Goal: Find specific page/section: Find specific page/section

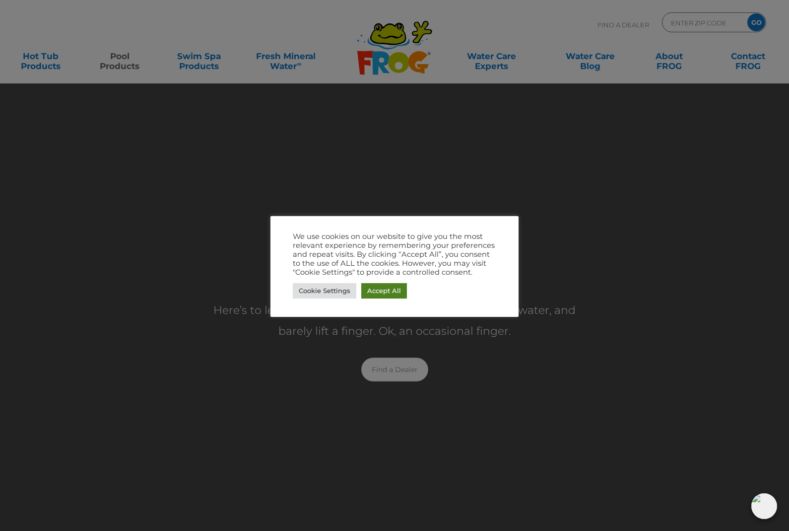
click at [385, 294] on link "Accept All" at bounding box center [384, 290] width 46 height 15
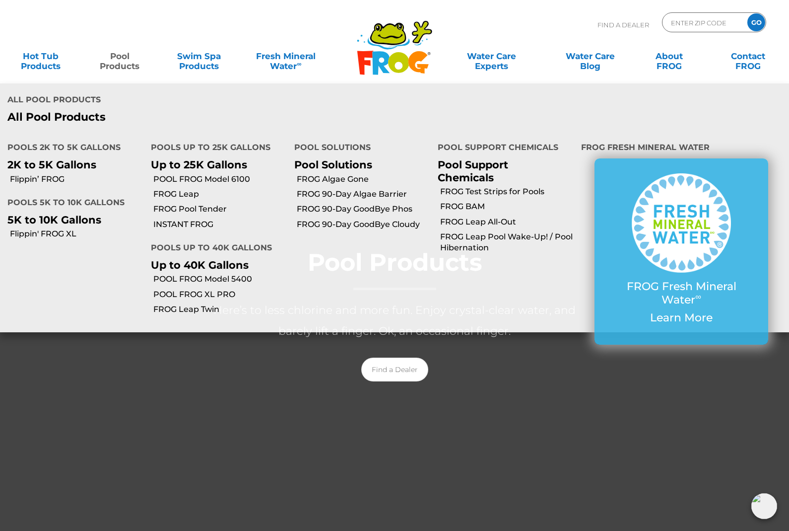
click at [124, 62] on link "Pool Products" at bounding box center [120, 56] width 62 height 20
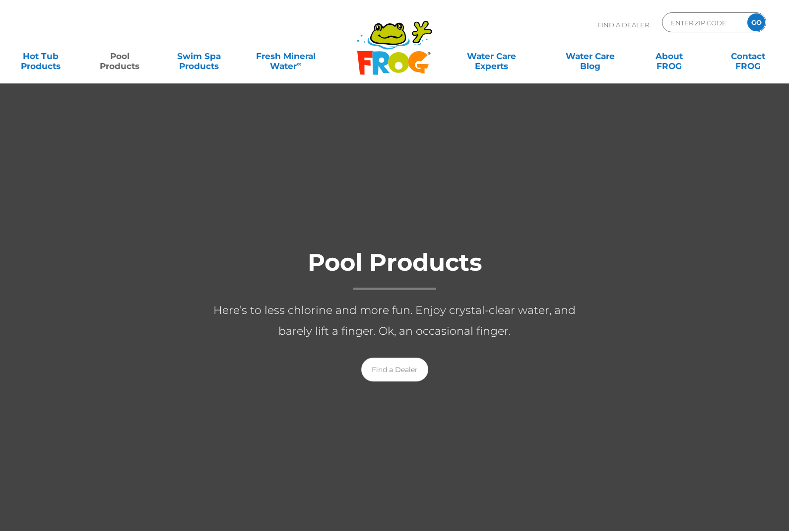
click at [122, 61] on link "Pool Products" at bounding box center [120, 56] width 62 height 20
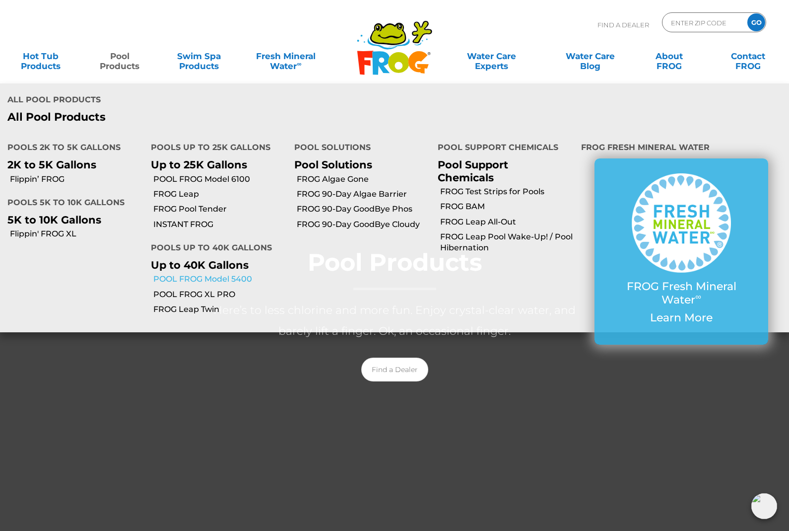
click at [209, 274] on link "POOL FROG Model 5400" at bounding box center [220, 279] width 134 height 11
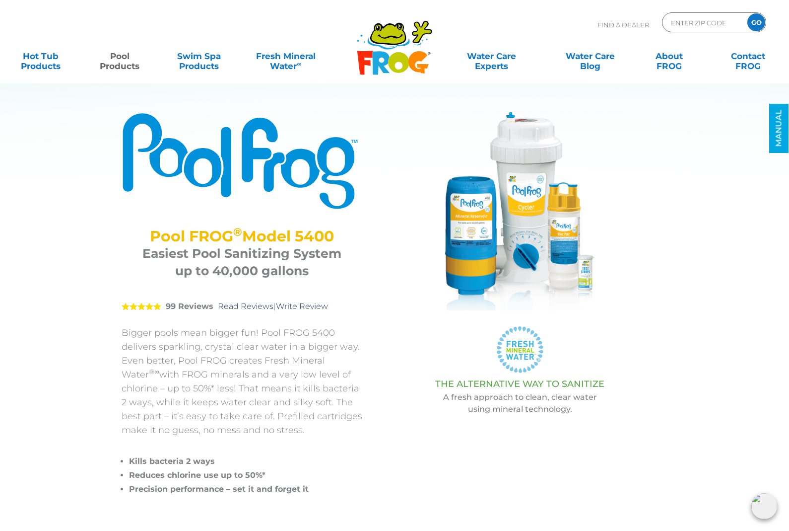
drag, startPoint x: 148, startPoint y: 234, endPoint x: 337, endPoint y: 234, distance: 188.1
click at [337, 234] on h2 "Pool FROG ® Model 5400" at bounding box center [242, 235] width 216 height 17
copy h2 "Pool FROG ® Model 5400"
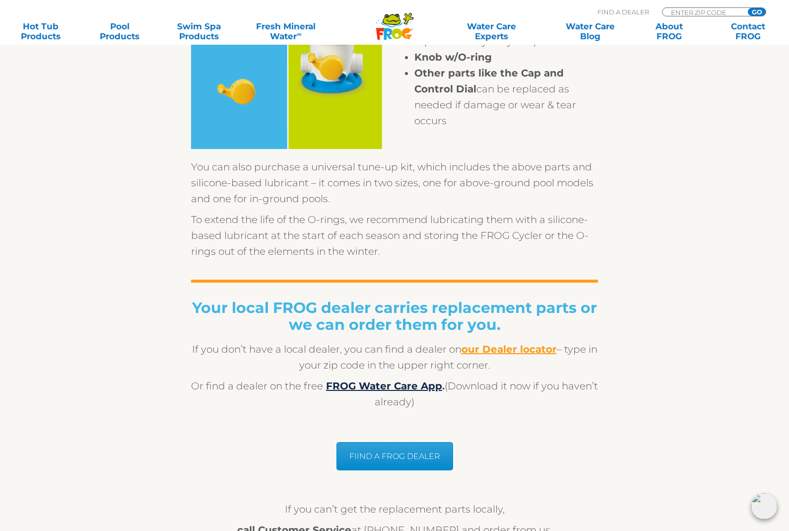
scroll to position [607, 0]
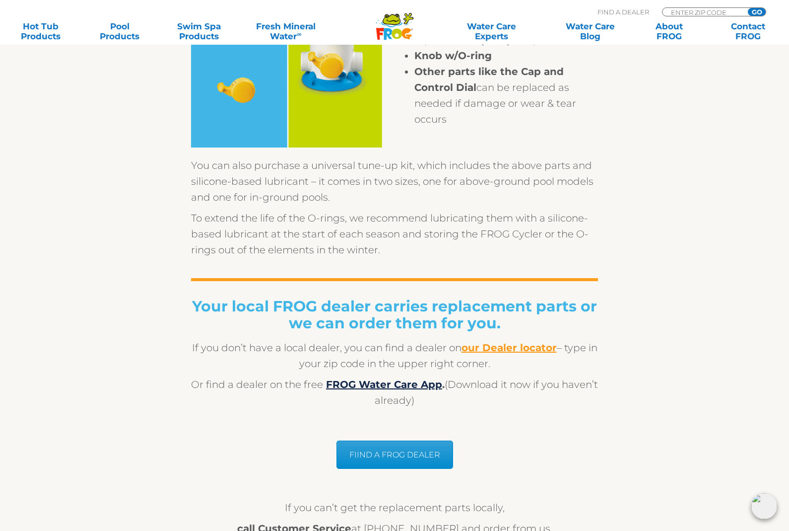
click at [514, 350] on b "our Dealer locator" at bounding box center [509, 348] width 95 height 12
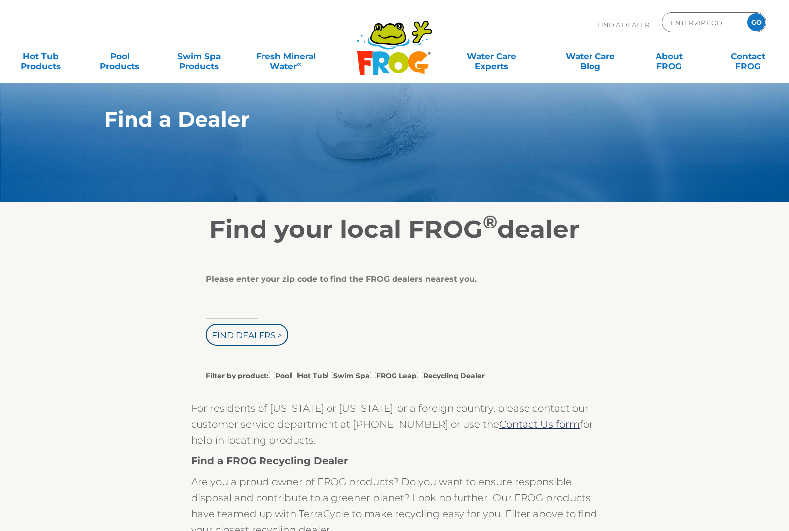
click at [235, 313] on input "text" at bounding box center [232, 311] width 52 height 15
type input "14450"
click at [206, 324] on input "Find Dealers >" at bounding box center [247, 335] width 82 height 22
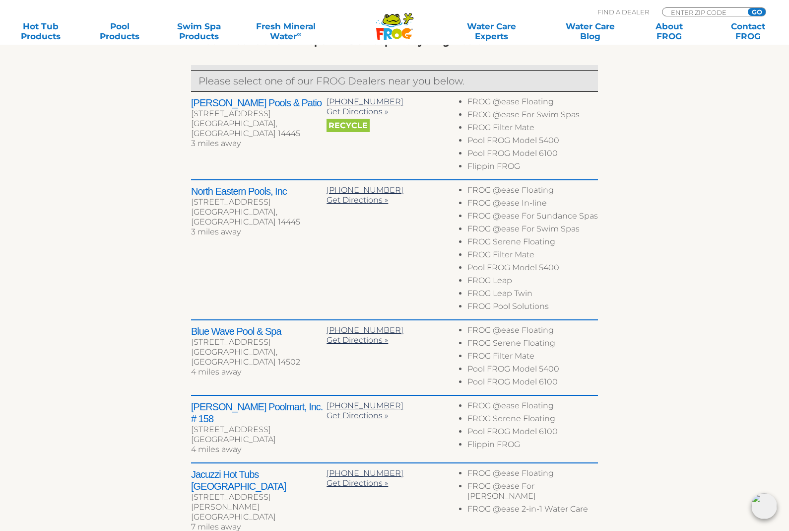
scroll to position [382, 0]
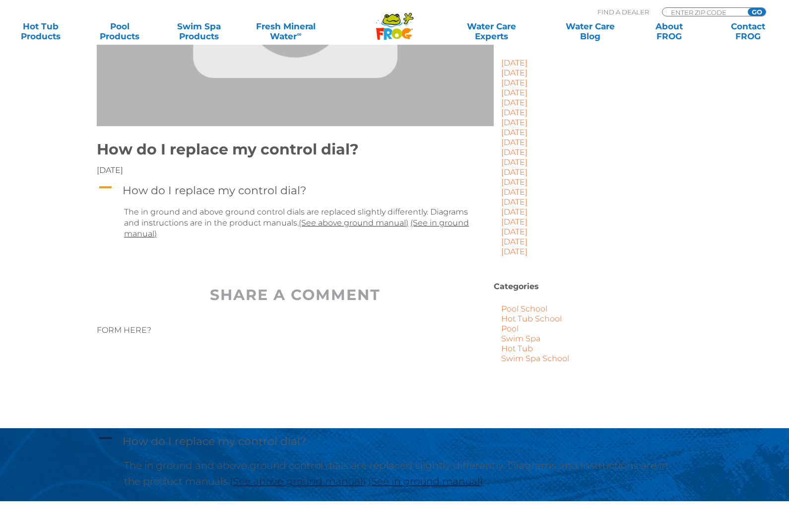
scroll to position [218, 0]
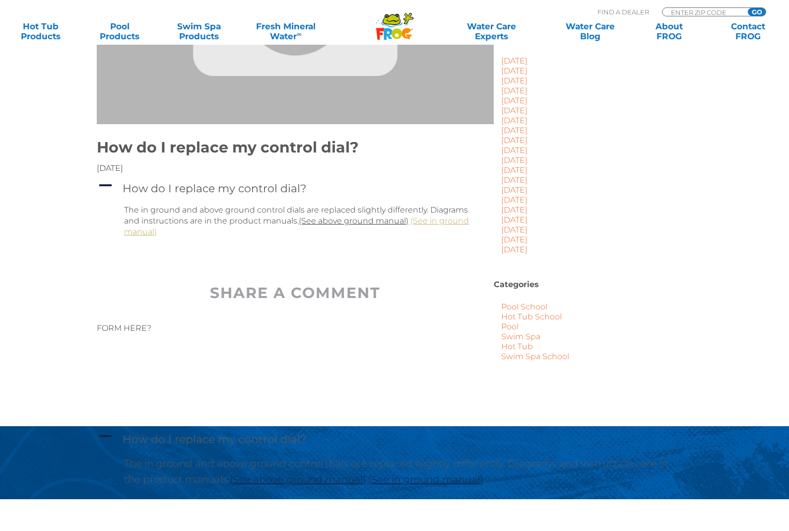
click at [442, 222] on link "(See in ground manual)" at bounding box center [296, 226] width 345 height 20
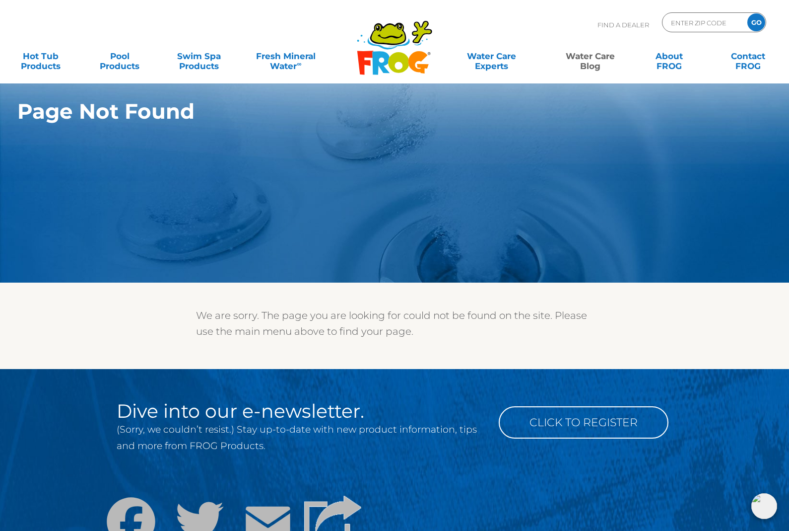
scroll to position [0, 0]
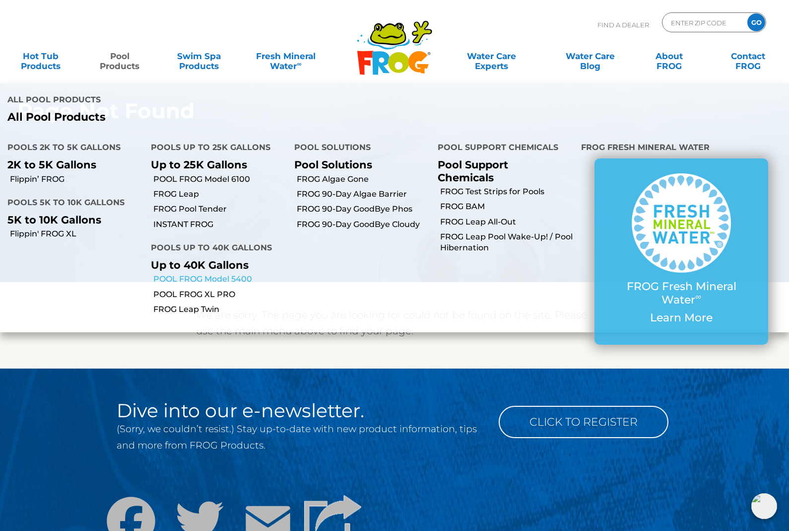
click at [209, 274] on link "POOL FROG Model 5400" at bounding box center [220, 279] width 134 height 11
